Goal: Transaction & Acquisition: Purchase product/service

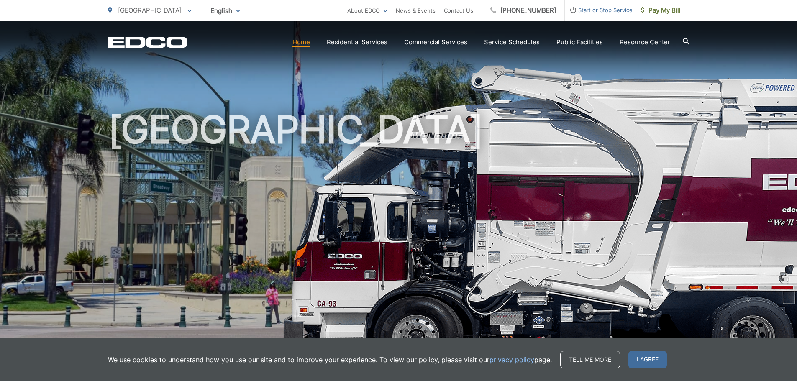
click at [302, 43] on link "Home" at bounding box center [302, 42] width 18 height 10
click at [643, 360] on span "I agree" at bounding box center [648, 360] width 39 height 18
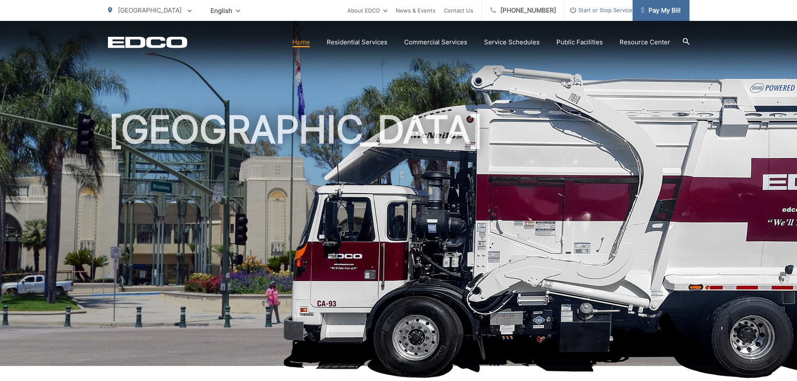
click at [651, 10] on span "Pay My Bill" at bounding box center [661, 10] width 40 height 10
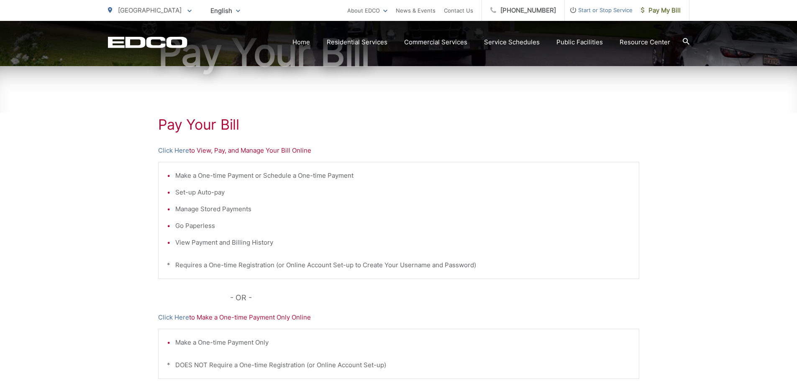
scroll to position [126, 0]
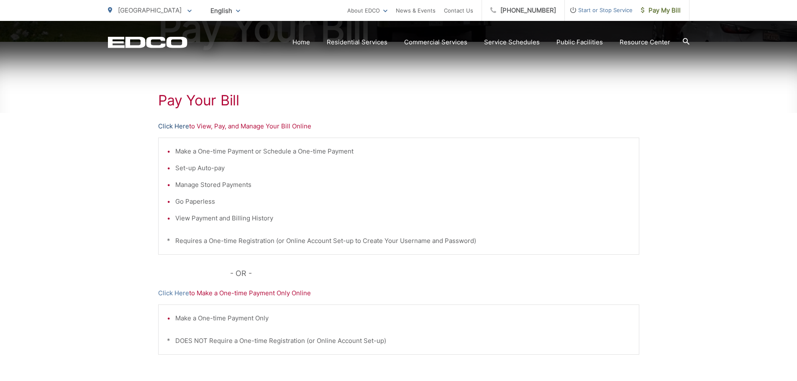
click at [168, 125] on link "Click Here" at bounding box center [173, 126] width 31 height 10
